Goal: Information Seeking & Learning: Learn about a topic

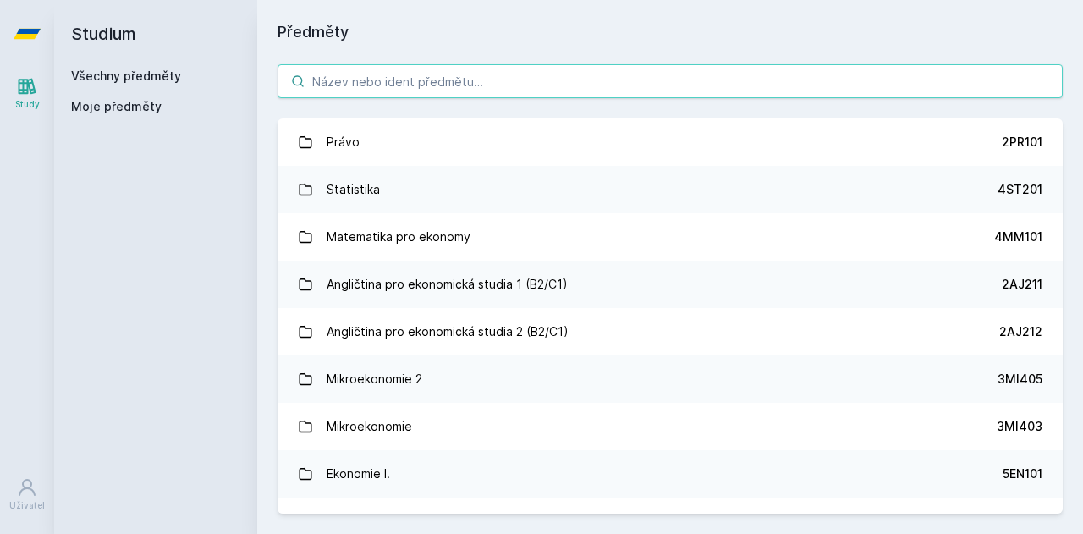
click at [563, 90] on input "search" at bounding box center [669, 81] width 785 height 34
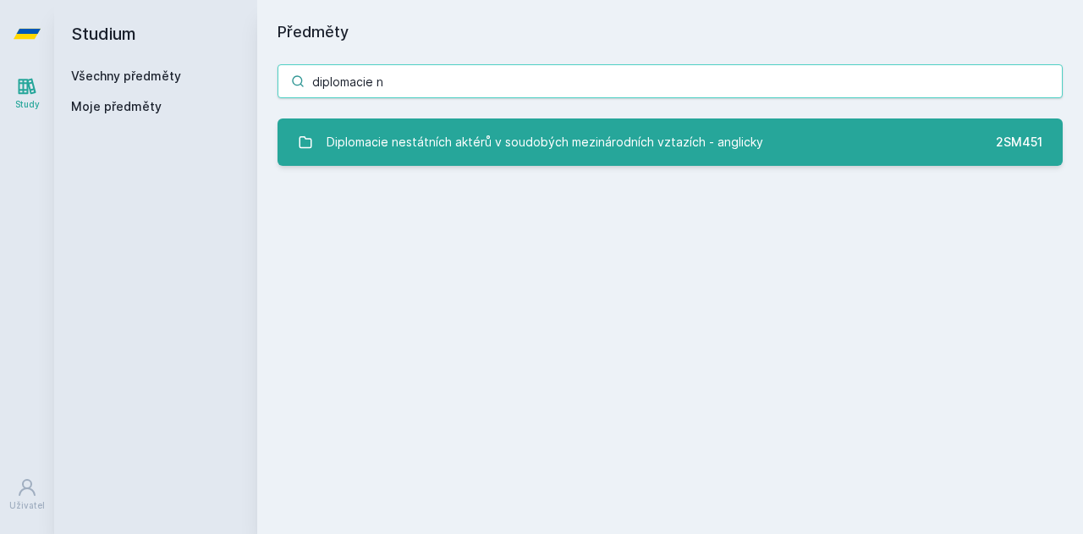
type input "diplomacie n"
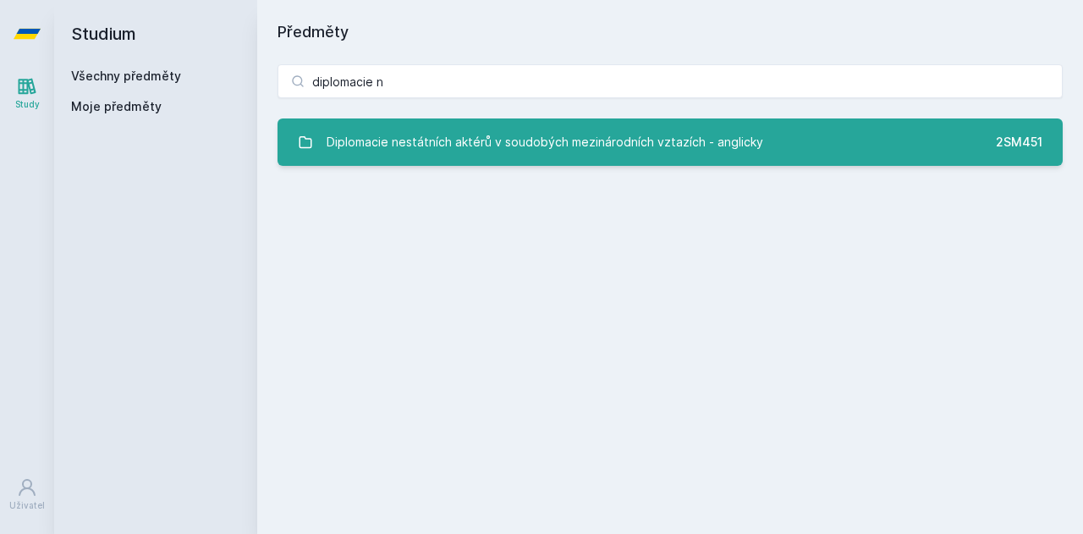
click at [565, 131] on div "Diplomacie nestátních aktérů v soudobých mezinárodních vztazích - anglicky" at bounding box center [545, 142] width 437 height 34
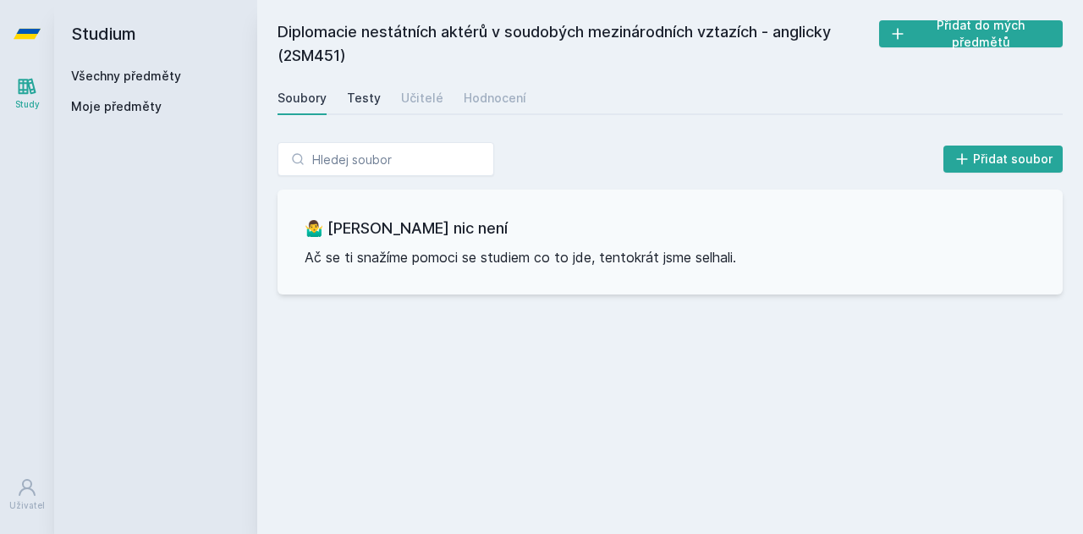
click at [370, 95] on div "Testy" at bounding box center [364, 98] width 34 height 17
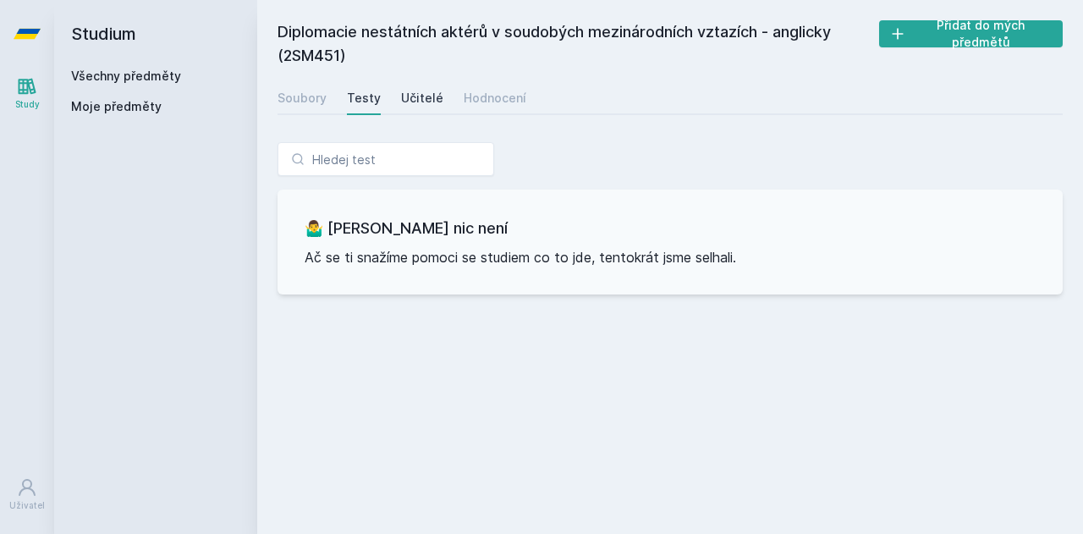
click at [407, 89] on link "Učitelé" at bounding box center [422, 98] width 42 height 34
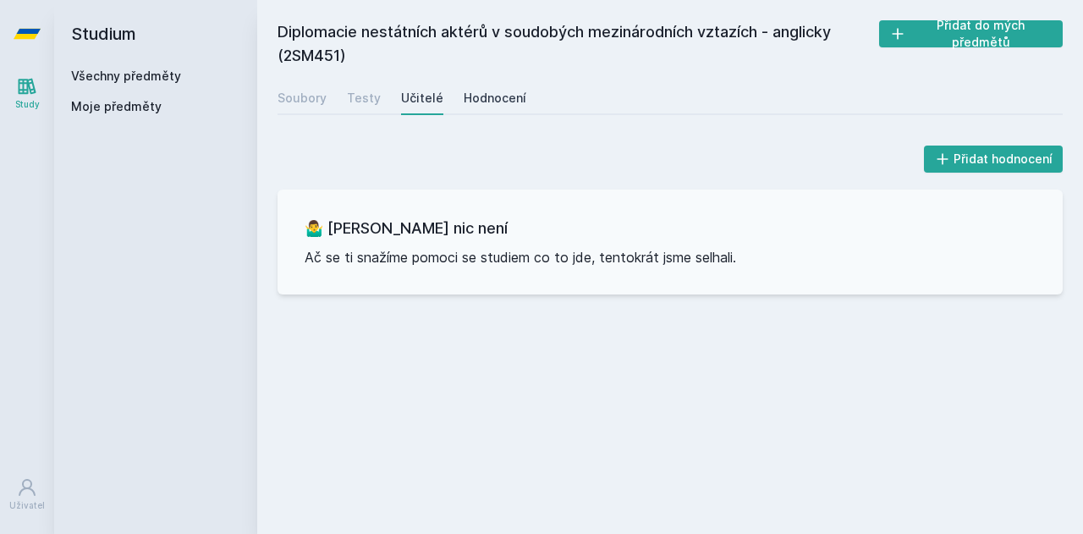
click at [485, 93] on div "Hodnocení" at bounding box center [495, 98] width 63 height 17
click at [323, 91] on div "Soubory" at bounding box center [301, 98] width 49 height 17
